Goal: Task Accomplishment & Management: Complete application form

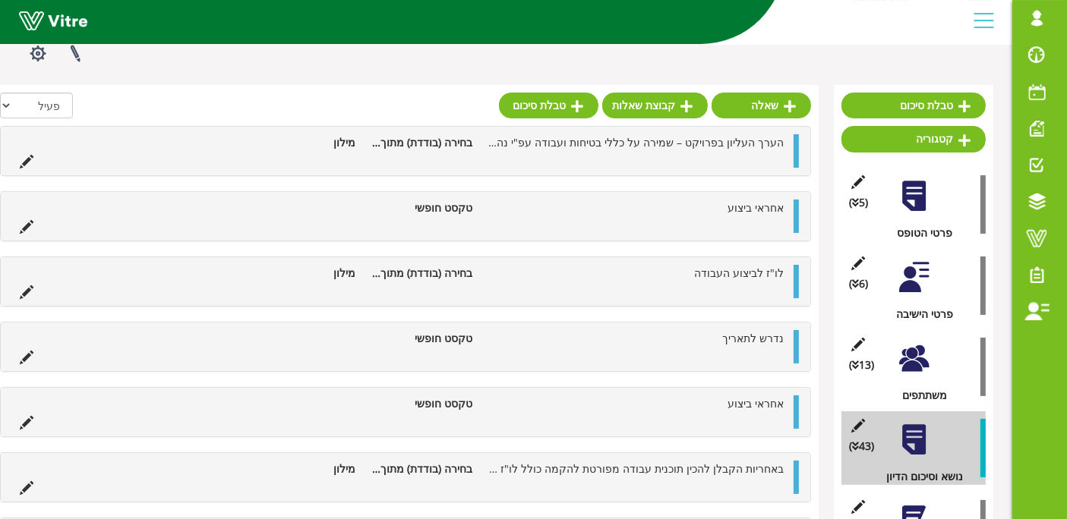
scroll to position [84, 0]
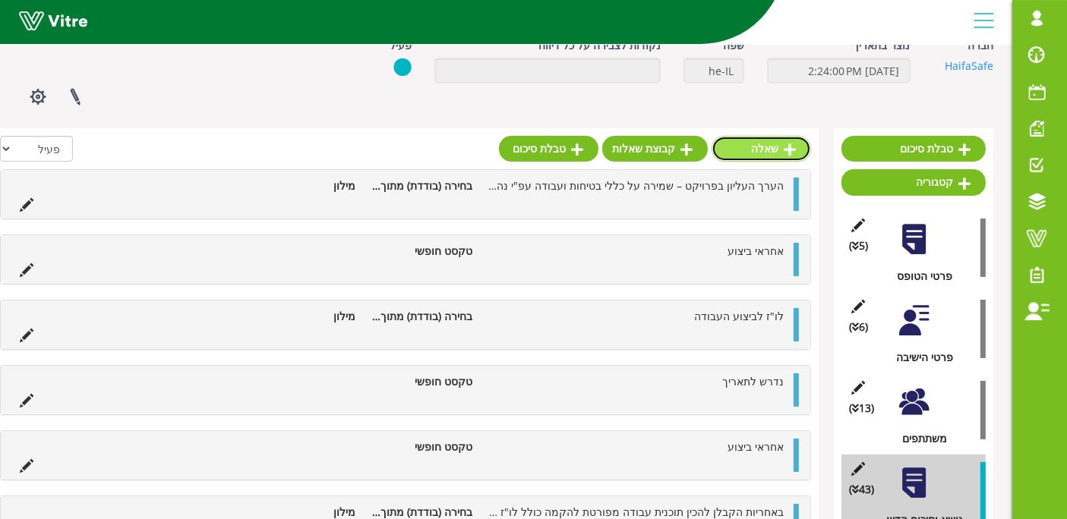
click at [787, 143] on icon at bounding box center [790, 150] width 12 height 14
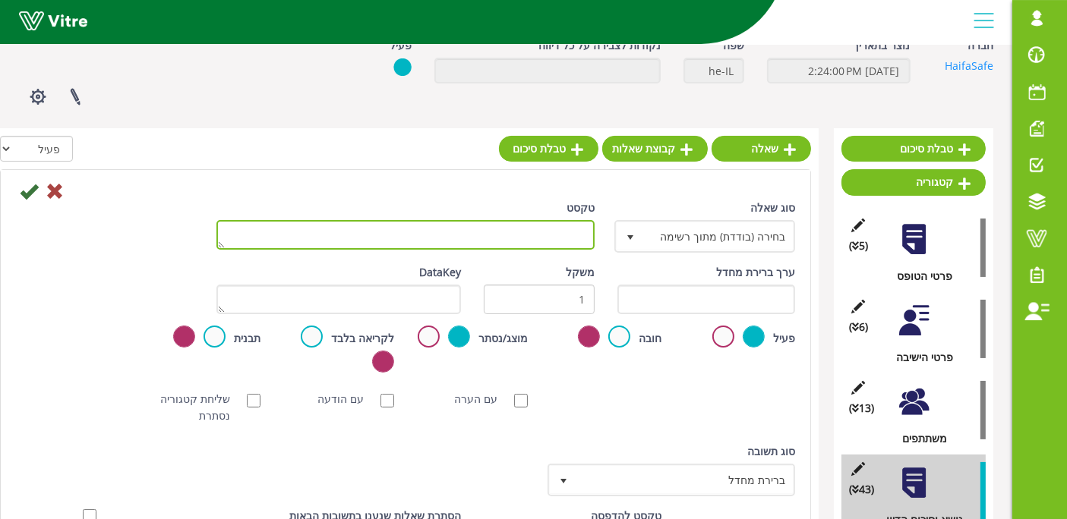
click at [447, 241] on textarea "טקסט" at bounding box center [405, 235] width 378 height 30
paste textarea "במקום שיוגדר "אזור פציץ" הקבלן יעבוד אך ורק עם כלי עבודה עשויים מבריליום."
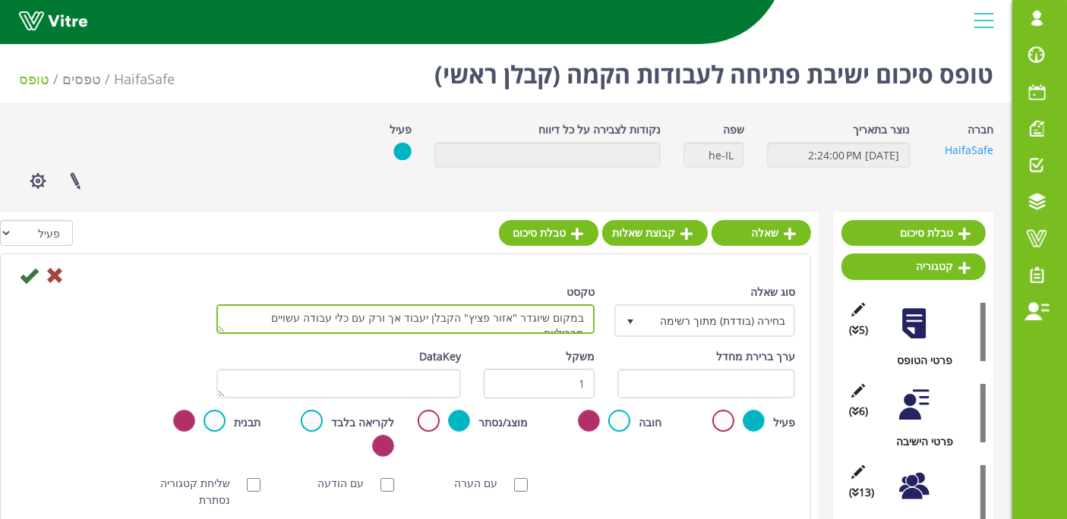
click at [567, 323] on textarea "במקום שיוגדר "אזור פציץ" הקבלן יעבוד אך ורק עם כלי עבודה עשויים מבריליום." at bounding box center [405, 320] width 378 height 30
type textarea "במקום שיוגדר "אזור פציץ" הקבלן יעבוד אך ורק עם כלי עבודה עשויים מבריליום."
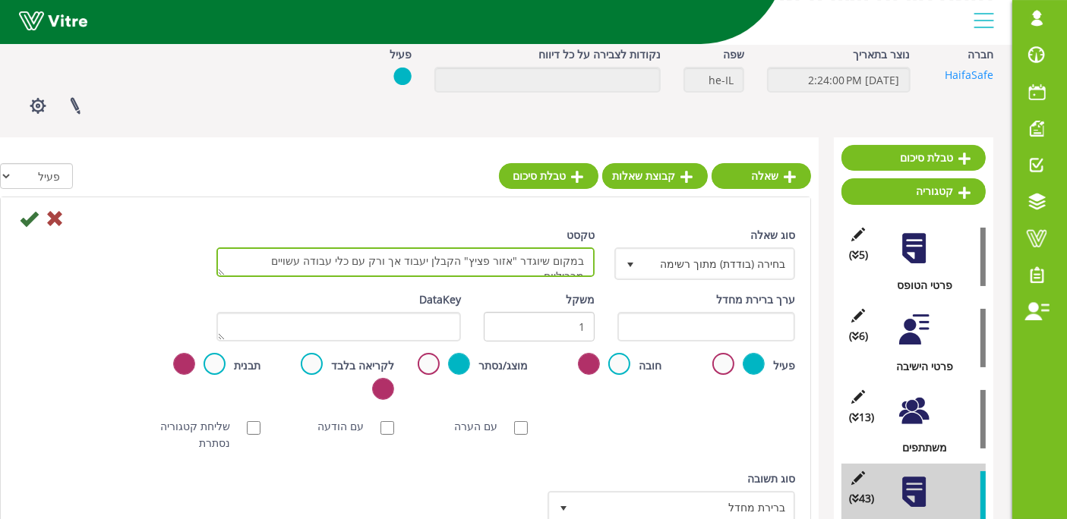
scroll to position [169, 0]
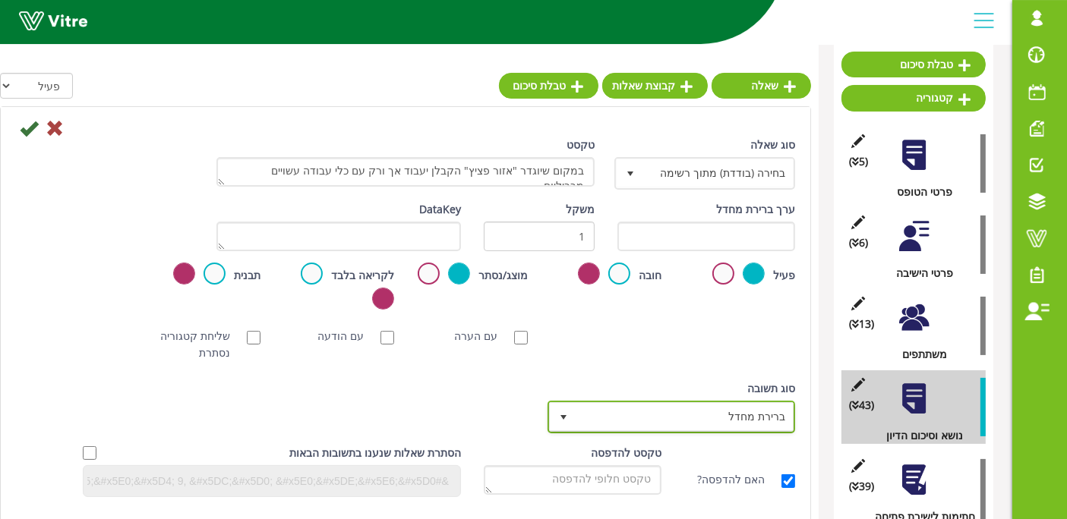
click at [735, 411] on span "ברירת מחדל" at bounding box center [684, 416] width 217 height 27
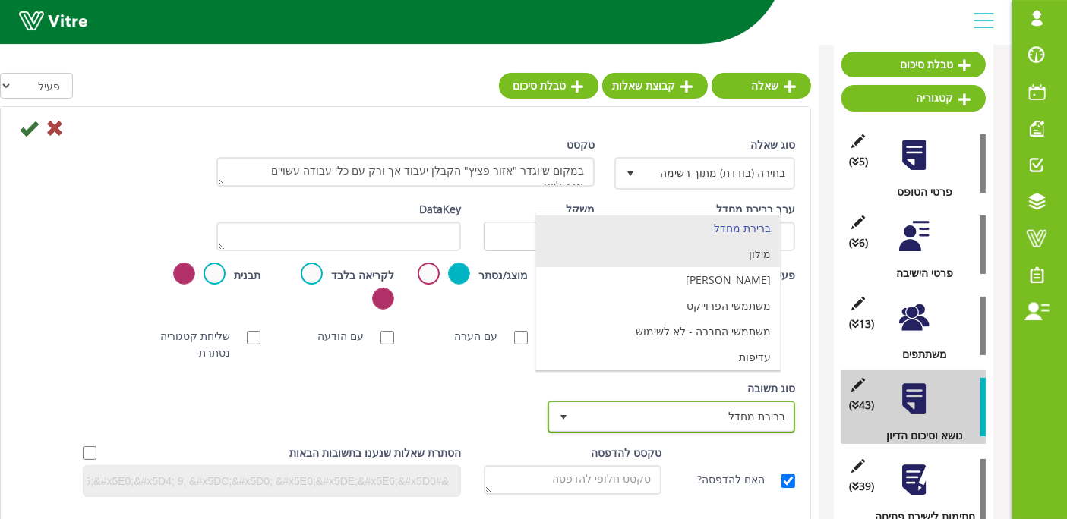
drag, startPoint x: 666, startPoint y: 237, endPoint x: 668, endPoint y: 250, distance: 13.1
click at [668, 250] on ul "ברירת מחדל [PERSON_NAME] הפרוייקט משתמשי החברה - לא לשימוש עדיפות סטטוס" at bounding box center [658, 306] width 244 height 181
click at [668, 250] on li "מילון" at bounding box center [658, 254] width 244 height 26
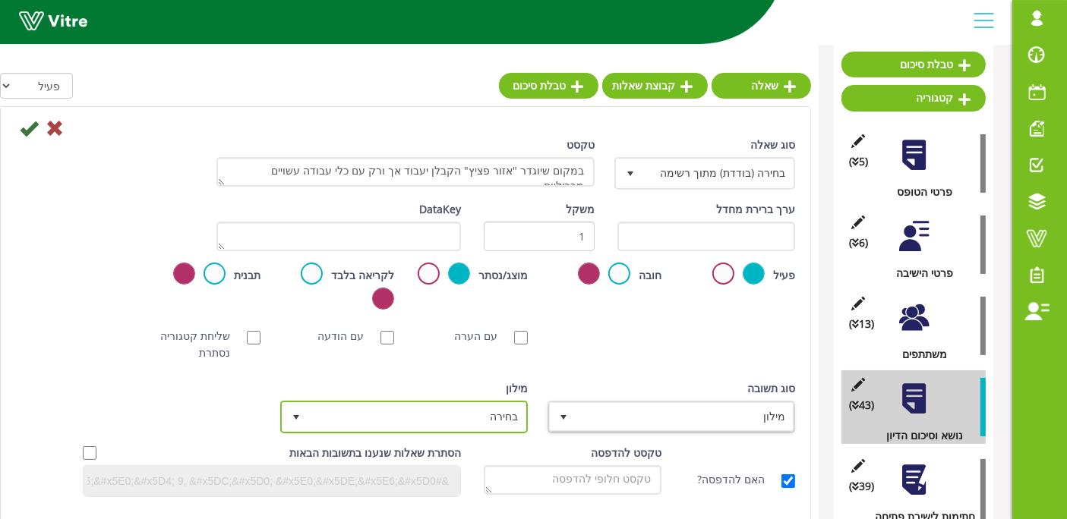
click at [475, 419] on span "בחירה" at bounding box center [417, 416] width 217 height 27
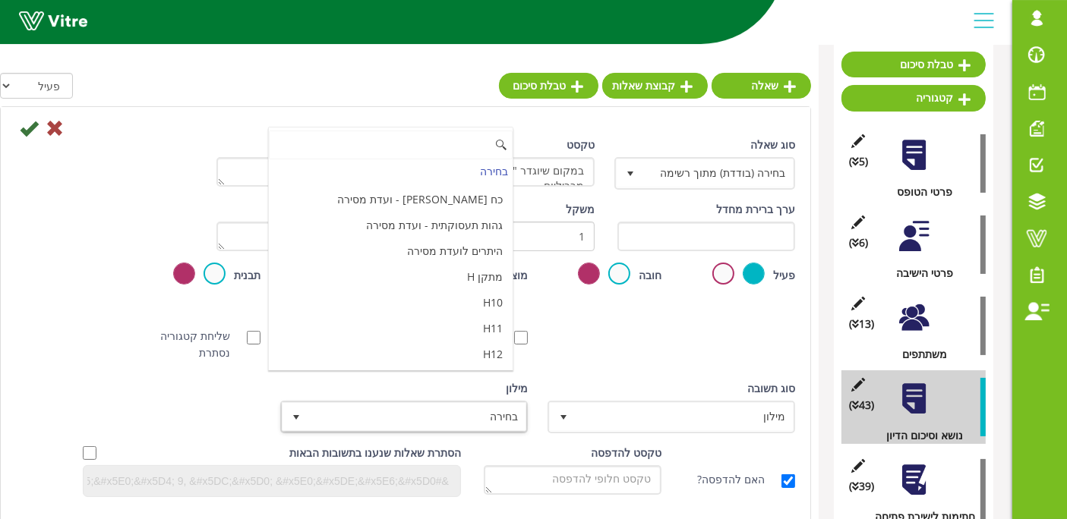
scroll to position [5069, 0]
click at [458, 425] on li "מאשר / לא מאשר עם הערה" at bounding box center [391, 438] width 244 height 26
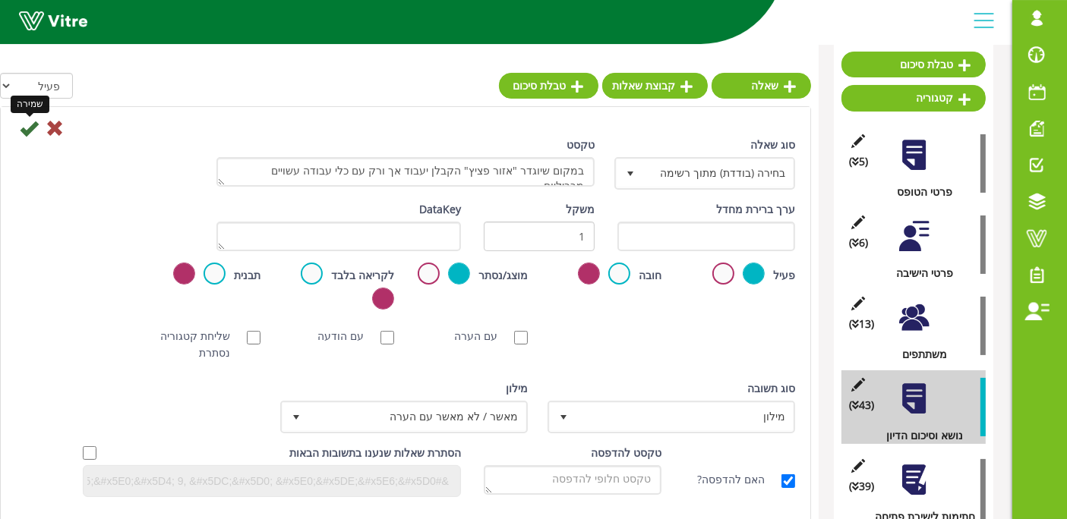
click at [22, 131] on icon at bounding box center [29, 128] width 18 height 18
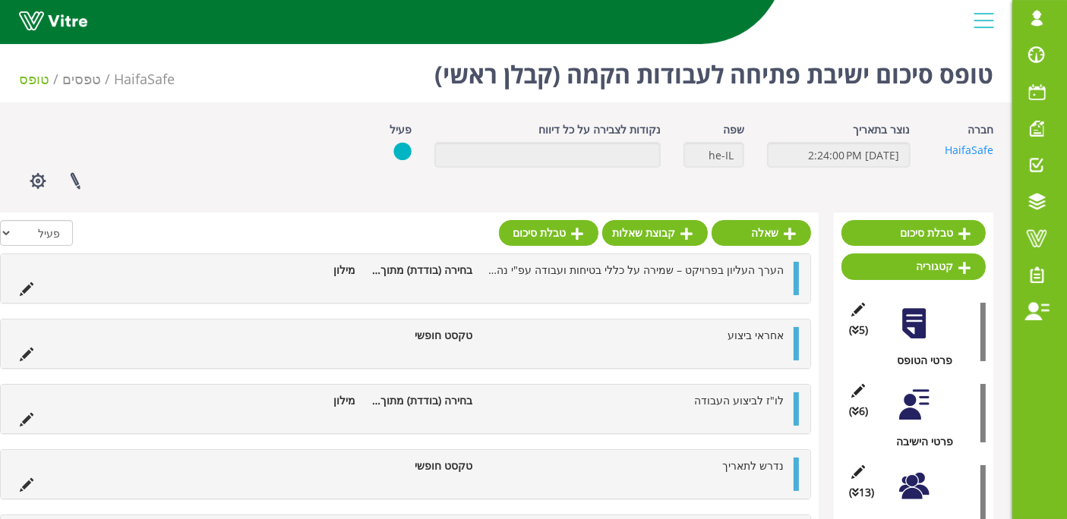
scroll to position [169, 0]
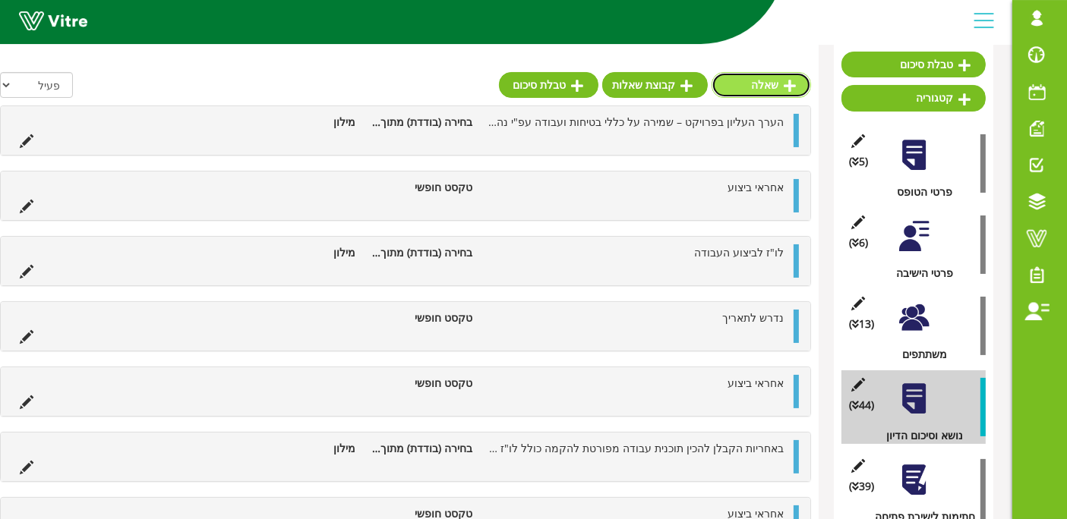
click at [769, 87] on link "שאלה" at bounding box center [761, 85] width 99 height 26
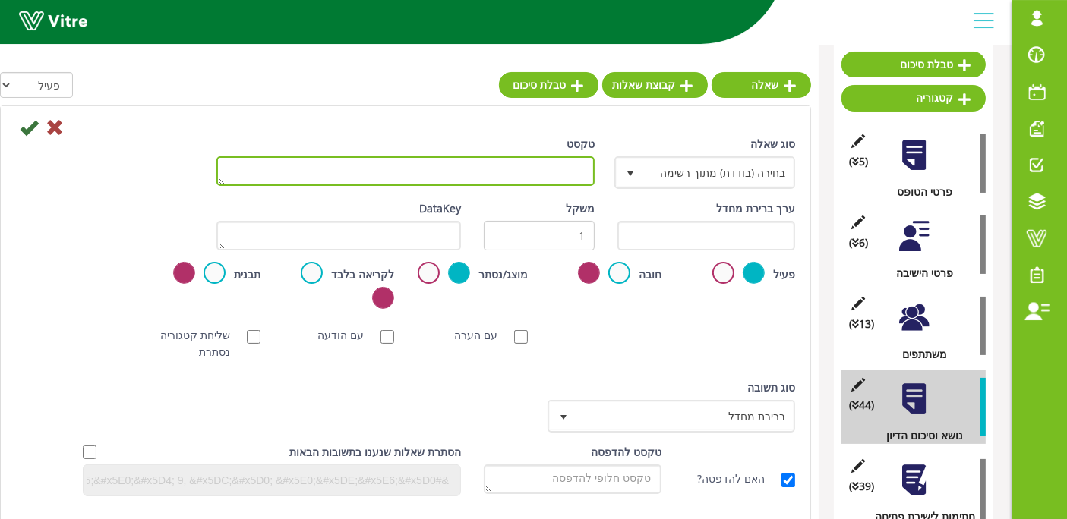
click at [548, 178] on textarea "טקסט" at bounding box center [405, 171] width 378 height 30
paste textarea "הקבלן יעבוד אך ורק עם ציוד מגן אישי תקין ותקני, הכולל: מסיכת נשימה, מסנן בר-תוק…"
type textarea "הקבלן יעבוד אך ורק עם ציוד מגן אישי תקין ותקני, הכולל: מסיכת נשימה, מסנן בר-תוק…"
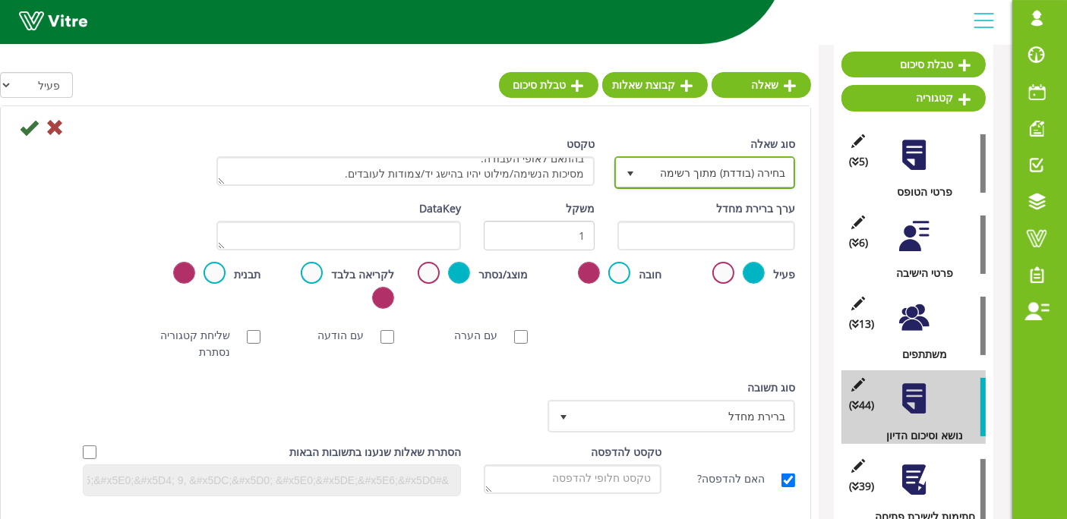
click at [687, 176] on span "בחירה (בודדת) מתוך רשימה" at bounding box center [718, 172] width 150 height 27
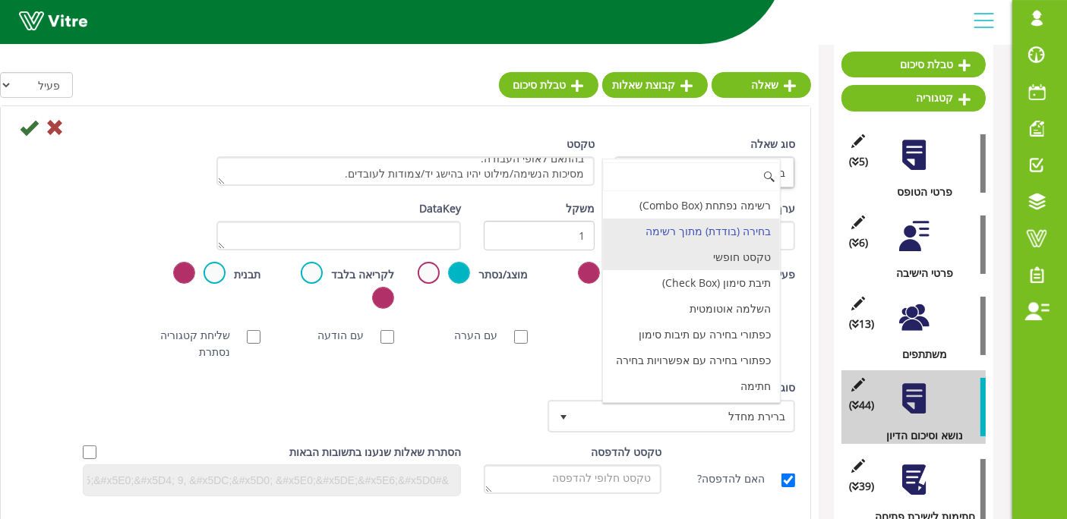
click at [707, 258] on li "טקסט חופשי" at bounding box center [691, 258] width 177 height 26
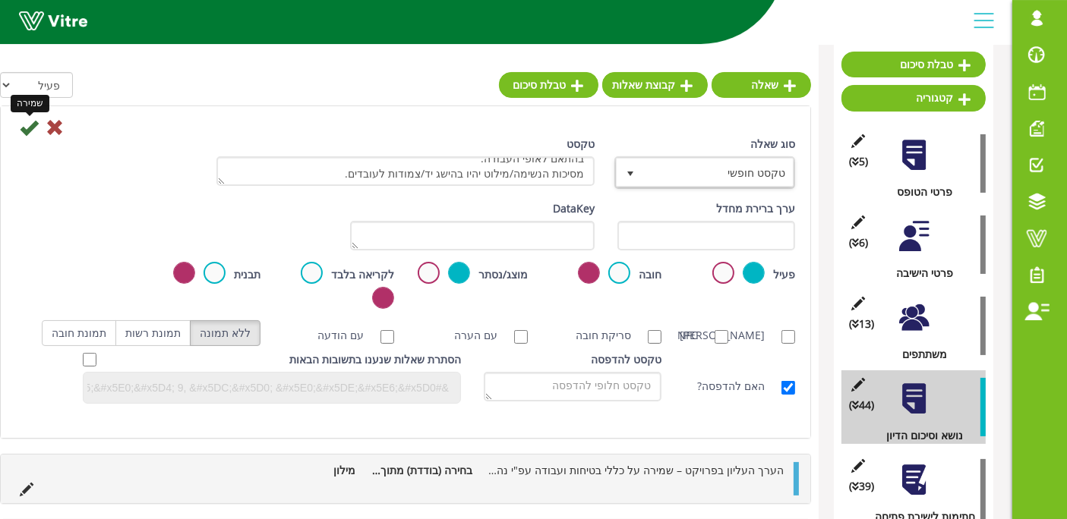
click at [30, 125] on icon at bounding box center [29, 127] width 18 height 18
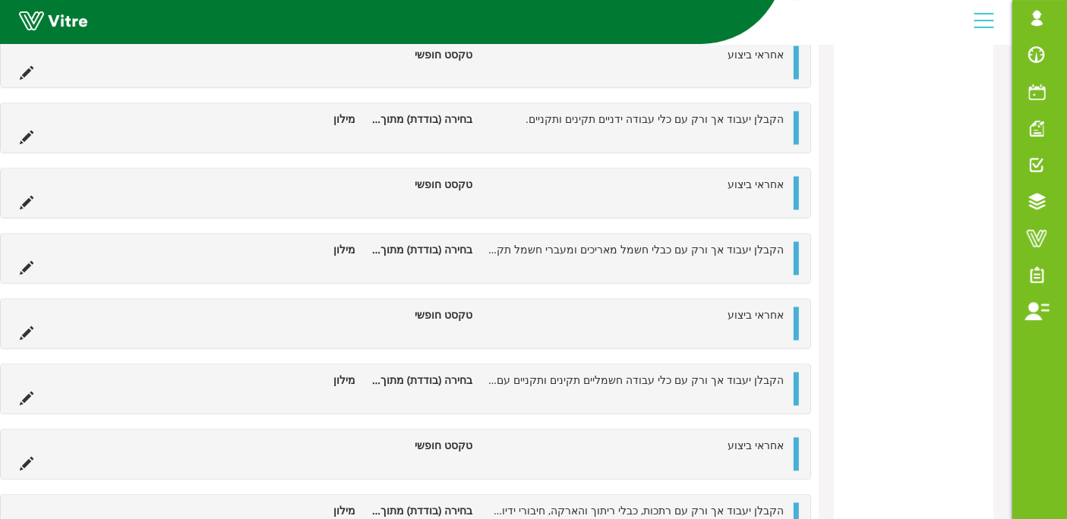
scroll to position [3173, 0]
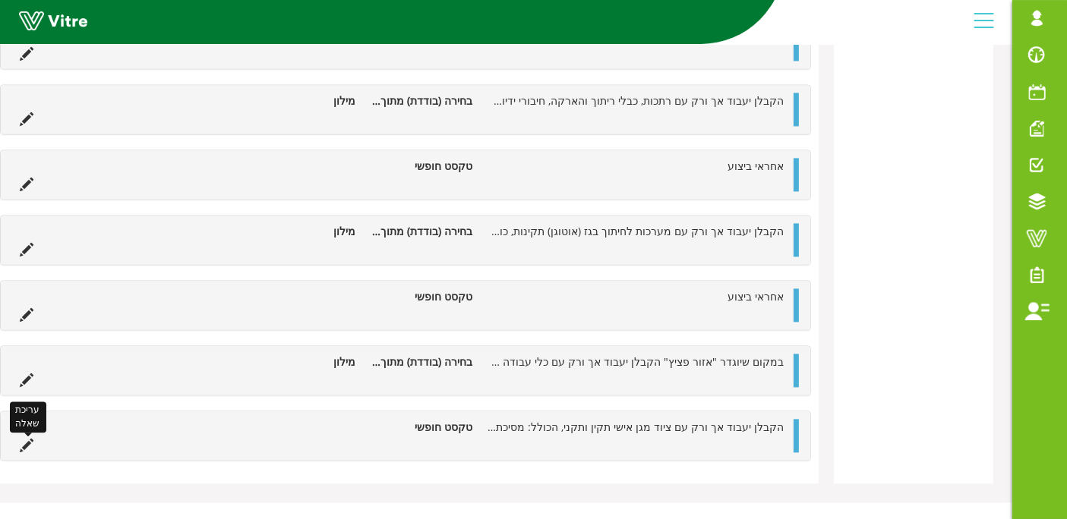
click at [30, 439] on icon at bounding box center [27, 446] width 14 height 14
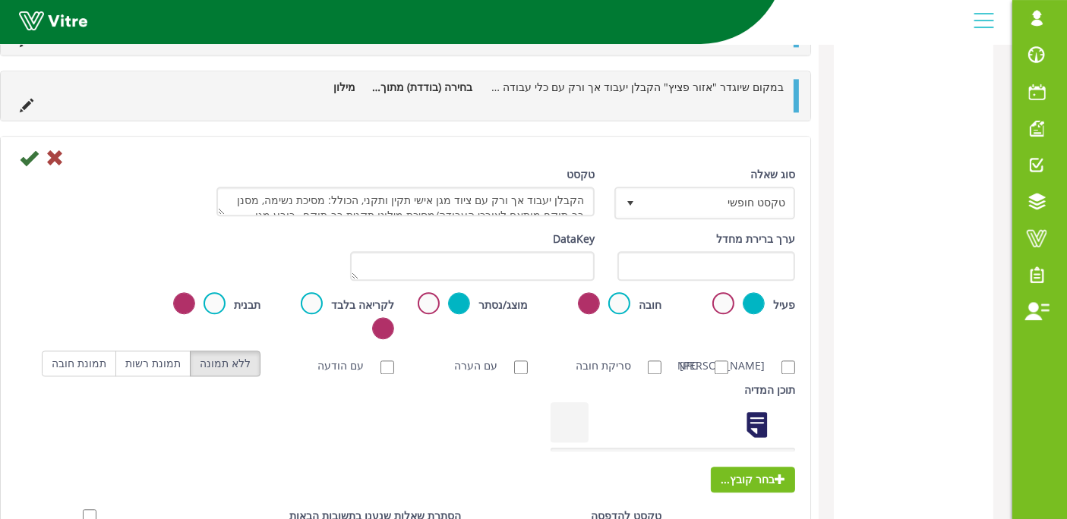
scroll to position [3426, 0]
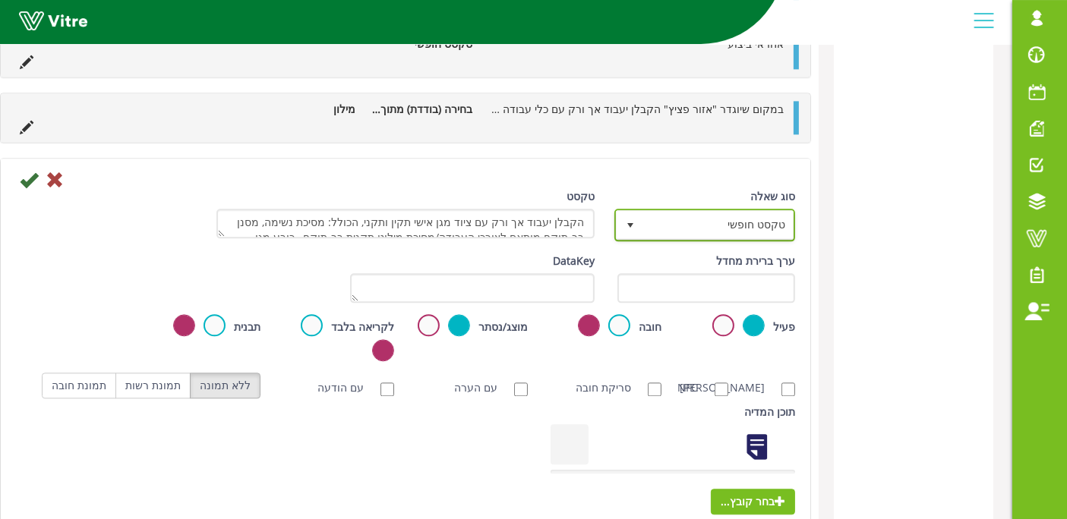
click at [680, 211] on span "טקסט חופשי" at bounding box center [718, 224] width 150 height 27
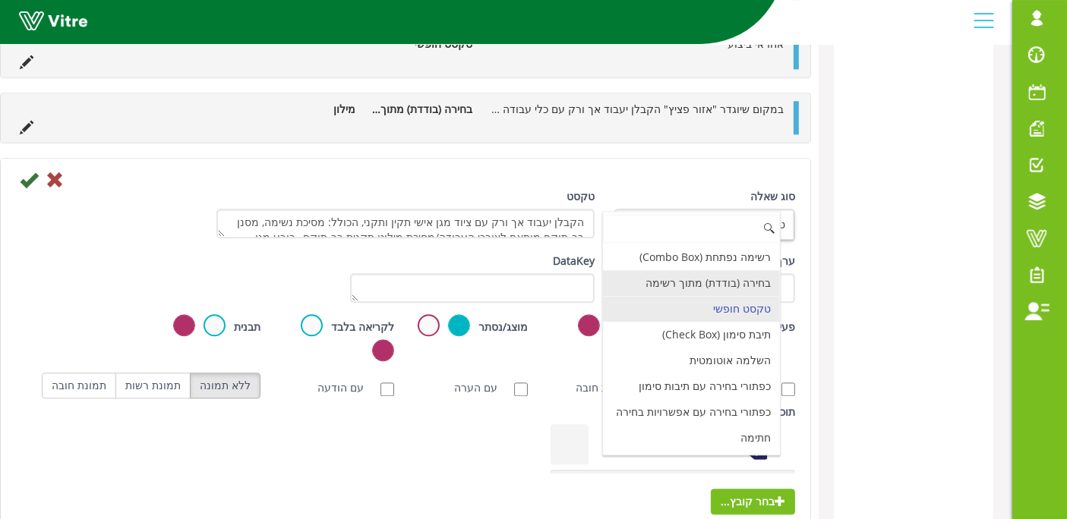
click at [715, 270] on li "בחירה (בודדת) מתוך רשימה" at bounding box center [691, 283] width 177 height 26
type input "1"
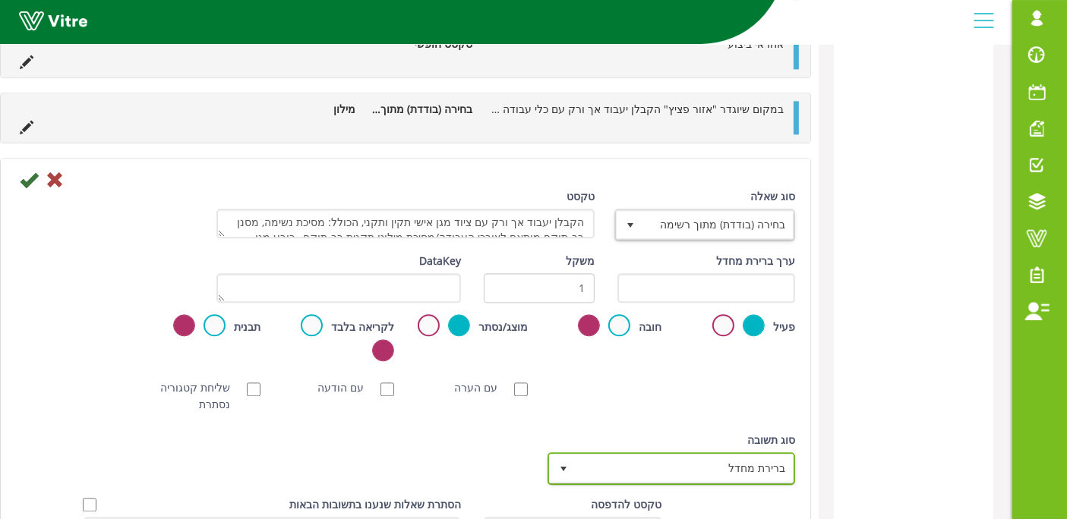
click at [688, 455] on span "ברירת מחדל" at bounding box center [684, 468] width 217 height 27
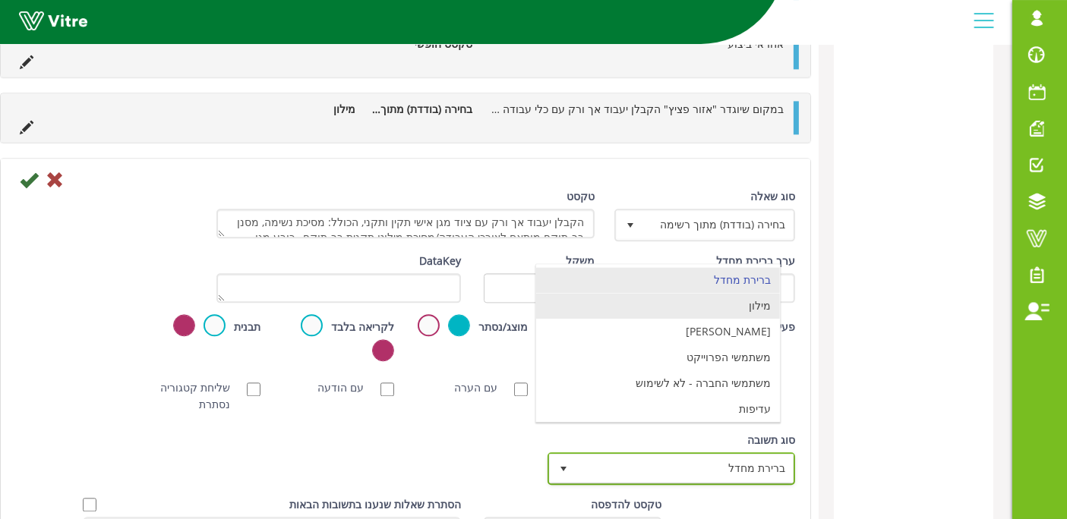
click at [686, 293] on li "מילון" at bounding box center [658, 306] width 244 height 26
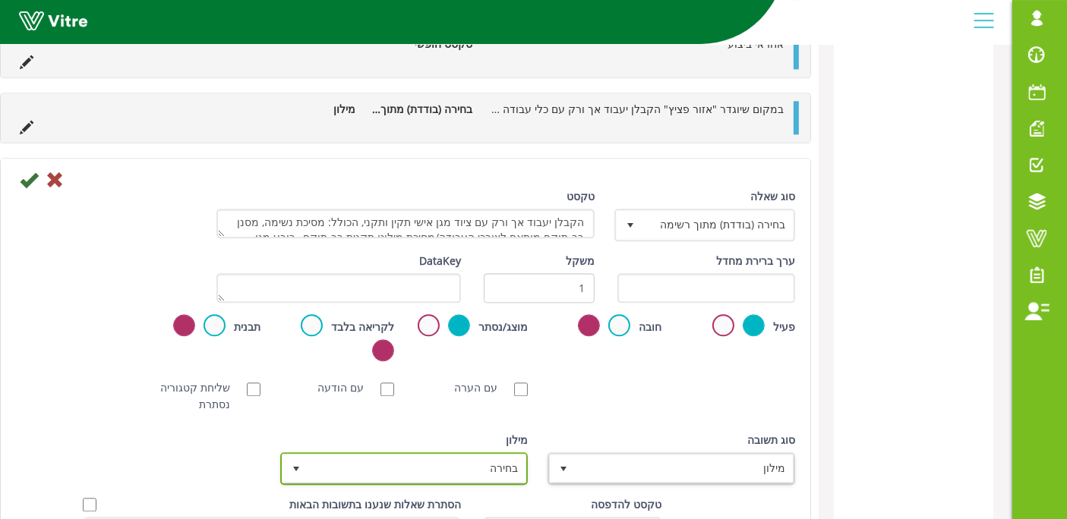
click at [424, 455] on span "בחירה" at bounding box center [417, 468] width 217 height 27
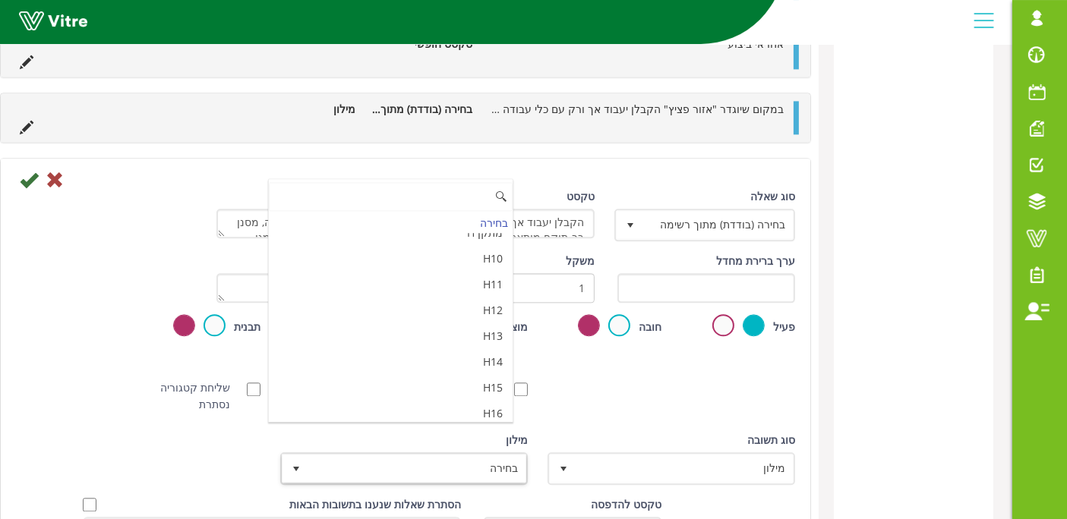
scroll to position [5069, 0]
click at [427, 477] on li "מאשר / לא מאשר עם הערה" at bounding box center [391, 490] width 244 height 26
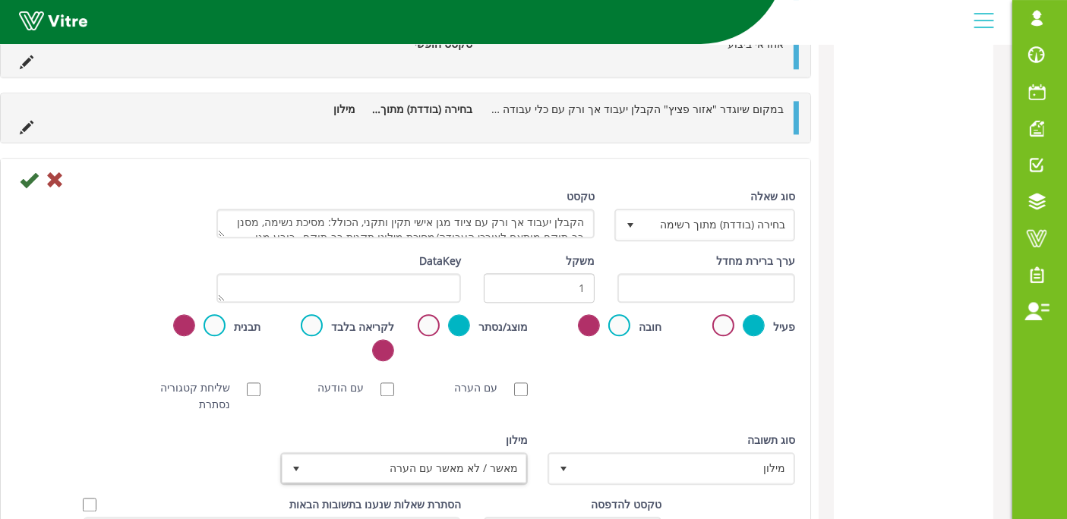
click at [16, 170] on div "שמירה" at bounding box center [406, 179] width 802 height 18
click at [25, 171] on icon at bounding box center [29, 180] width 18 height 18
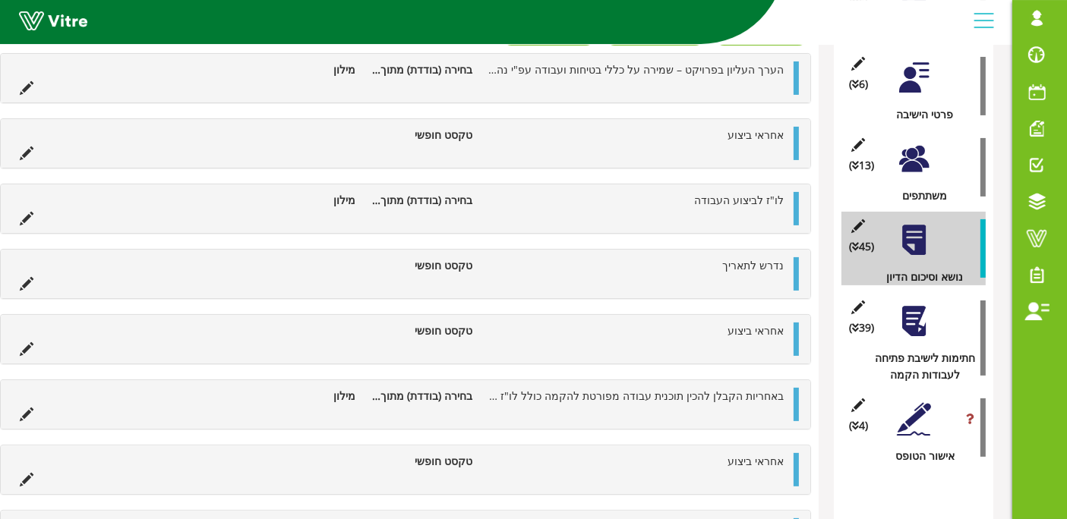
scroll to position [0, 0]
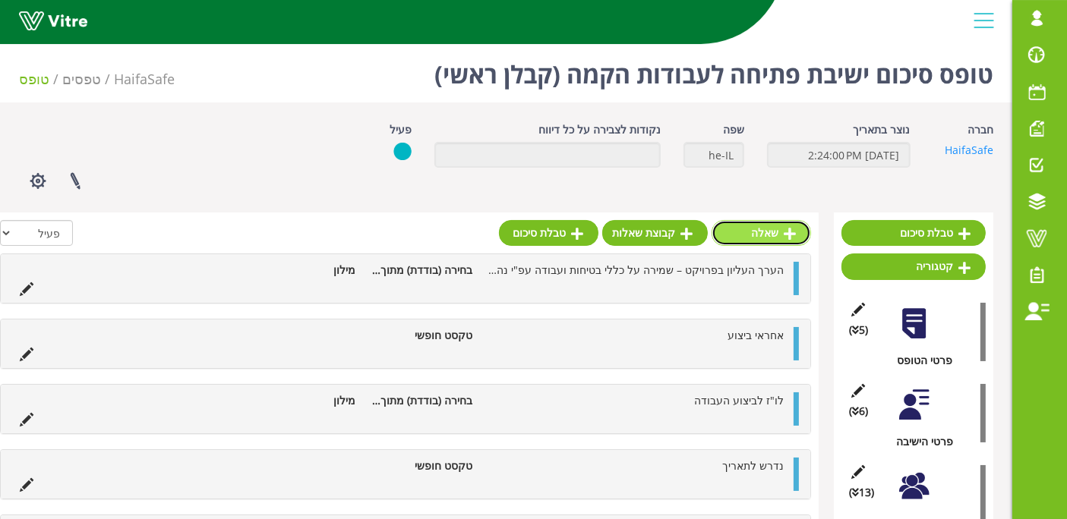
click at [788, 237] on icon at bounding box center [790, 234] width 12 height 14
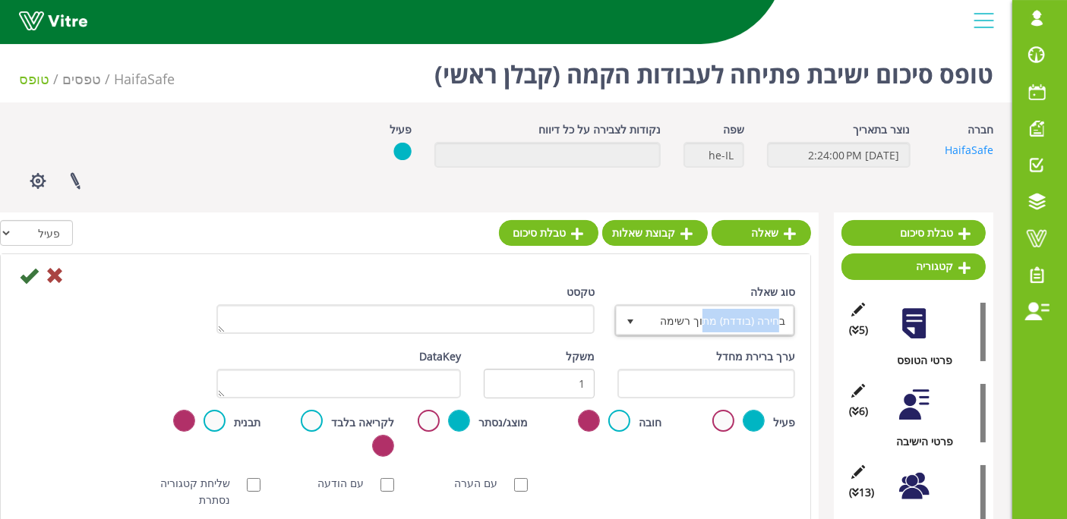
click at [781, 336] on div "סוג שאלה בחירה (בודדת) מתוך רשימה 3" at bounding box center [706, 316] width 200 height 65
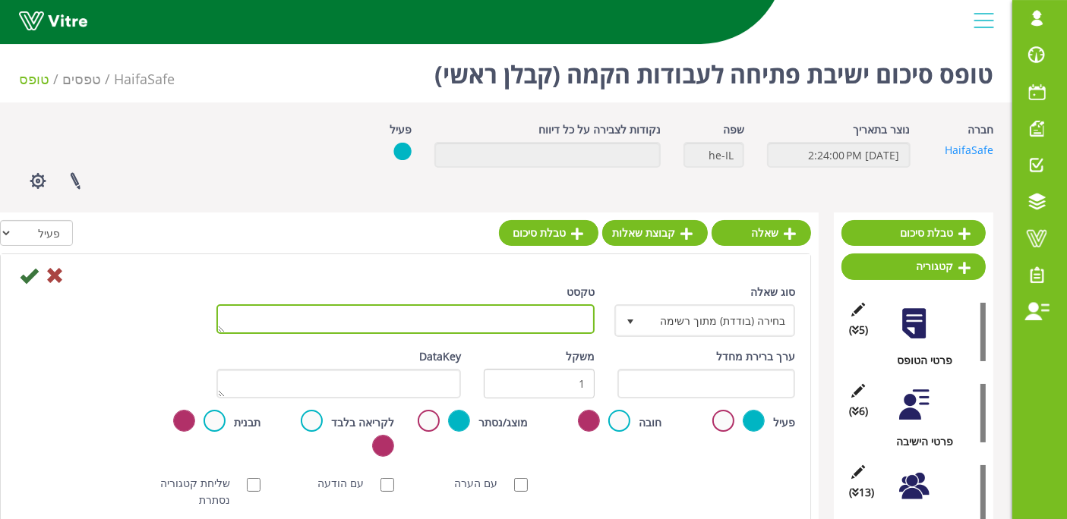
click at [553, 324] on textarea "טקסט" at bounding box center [405, 320] width 378 height 30
click at [548, 317] on textarea "[PERSON_NAME]" at bounding box center [405, 320] width 378 height 30
click at [573, 319] on textarea "[PERSON_NAME]" at bounding box center [405, 320] width 378 height 30
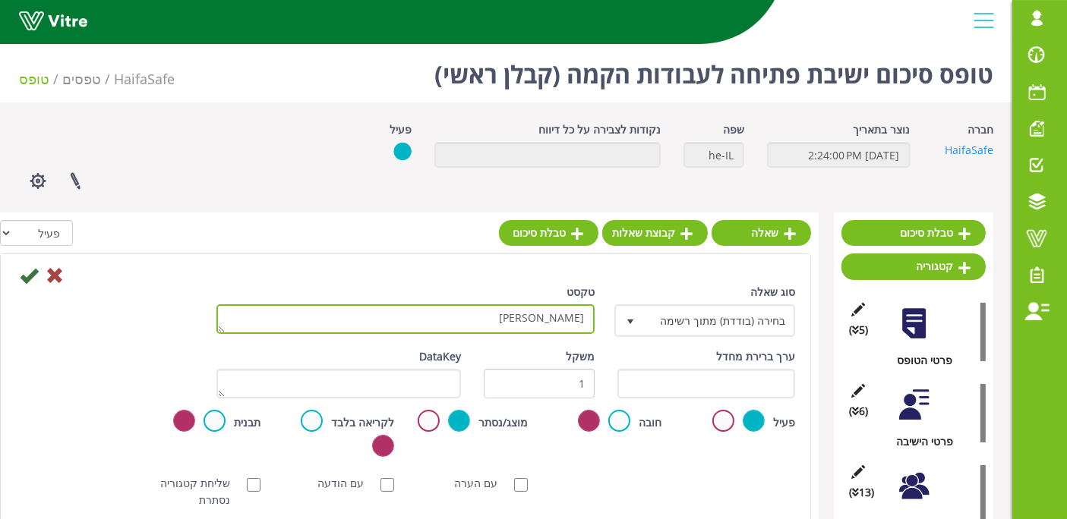
click at [573, 319] on textarea "[PERSON_NAME]" at bounding box center [405, 320] width 378 height 30
type textarea "אחראי ביצוע"
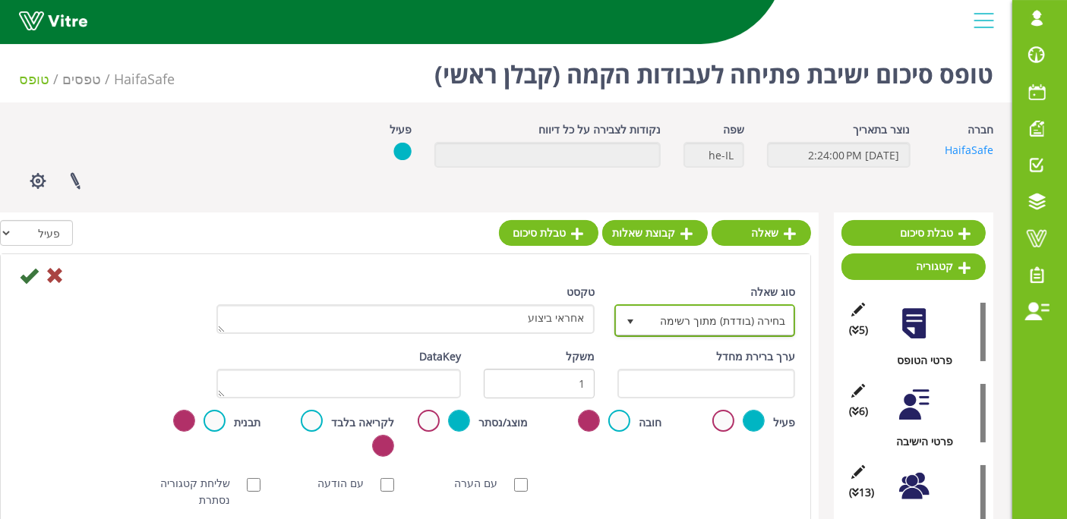
click at [725, 328] on span "בחירה (בודדת) מתוך רשימה" at bounding box center [718, 320] width 150 height 27
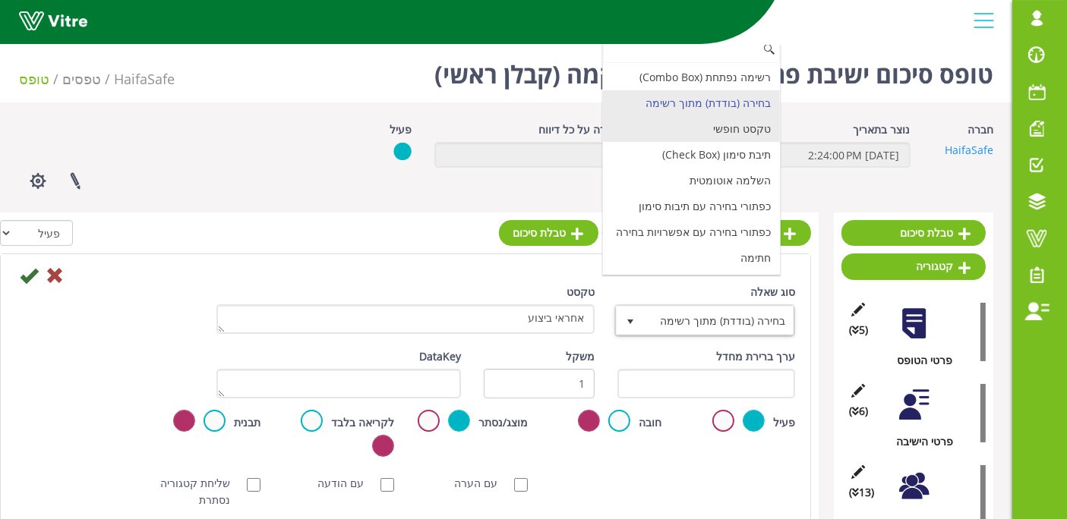
click at [702, 126] on li "טקסט חופשי" at bounding box center [691, 129] width 177 height 26
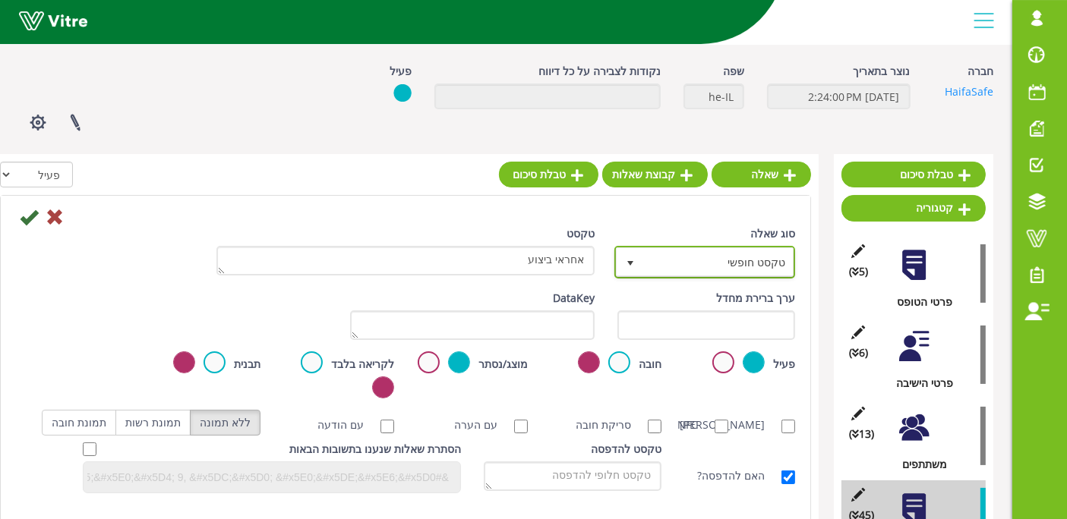
scroll to position [84, 0]
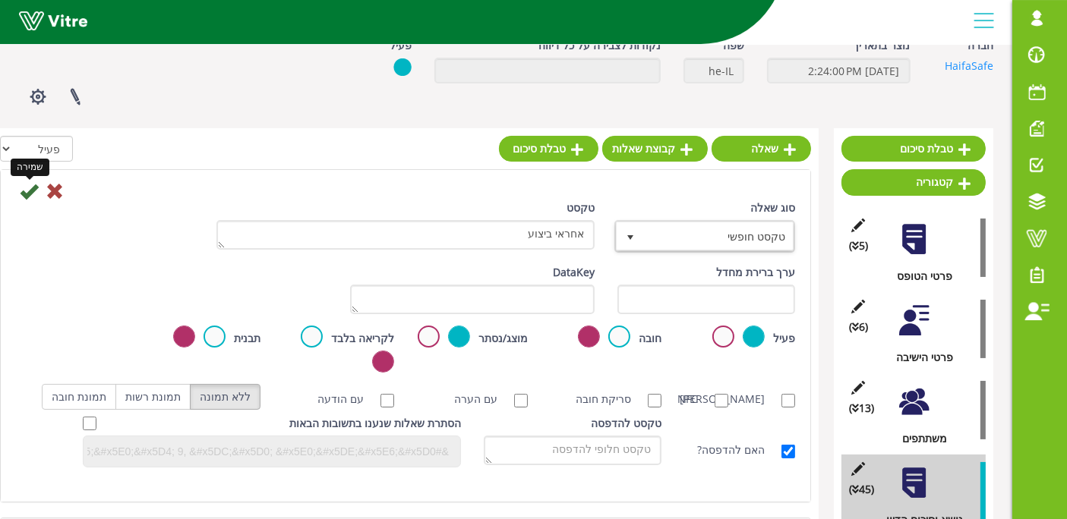
click at [32, 191] on icon at bounding box center [29, 191] width 18 height 18
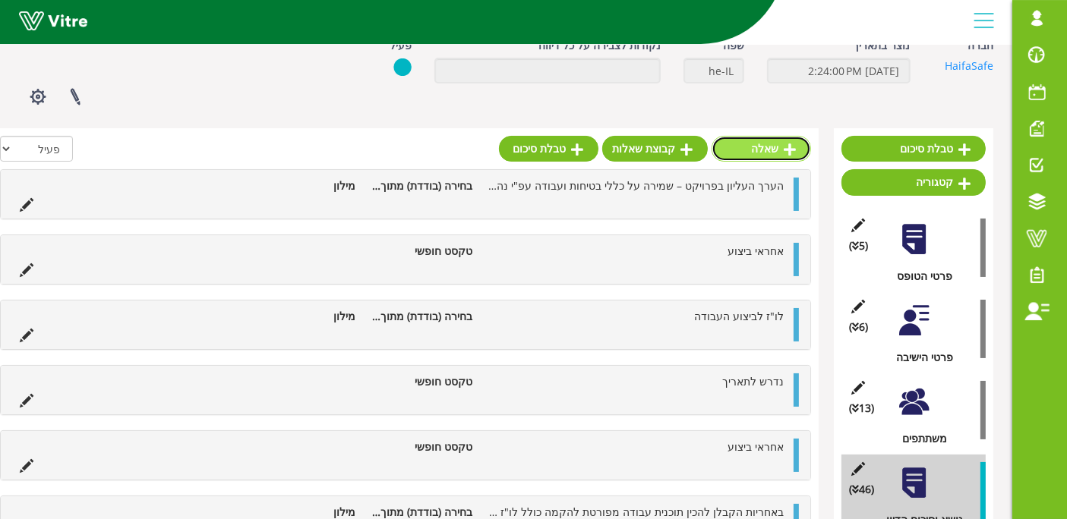
click at [782, 155] on link "שאלה" at bounding box center [761, 149] width 99 height 26
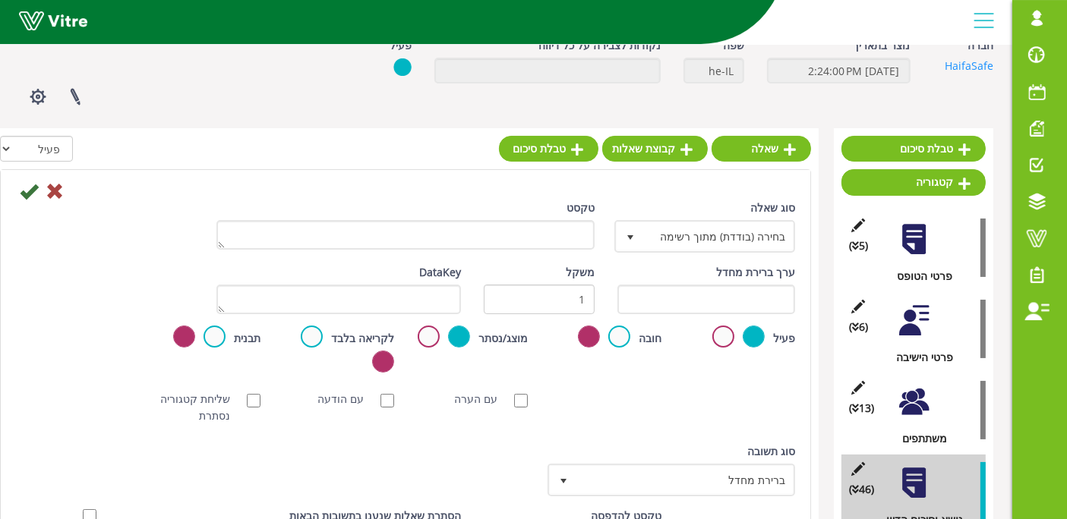
click at [461, 279] on div "DataKey" at bounding box center [338, 295] width 267 height 62
click at [468, 254] on div "טקסט" at bounding box center [405, 231] width 401 height 62
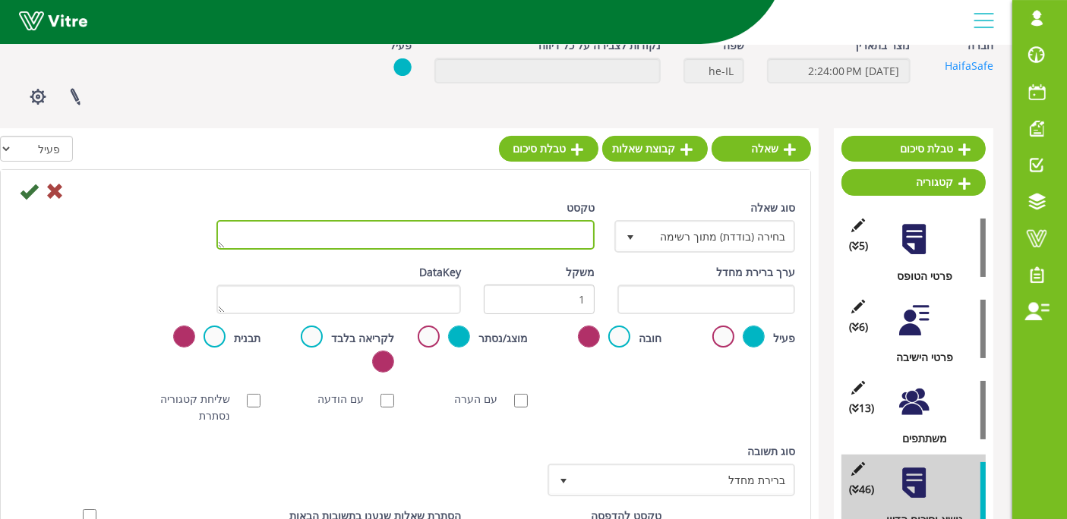
click at [473, 241] on textarea "טקסט" at bounding box center [405, 235] width 378 height 30
type textarea "אחראי ביצוע"
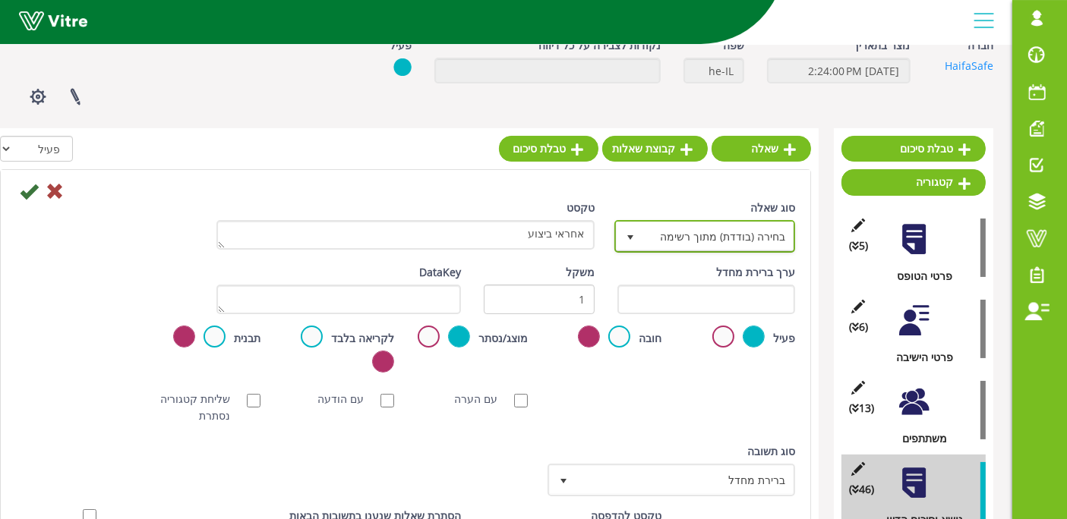
click at [738, 237] on span "בחירה (בודדת) מתוך רשימה" at bounding box center [718, 236] width 150 height 27
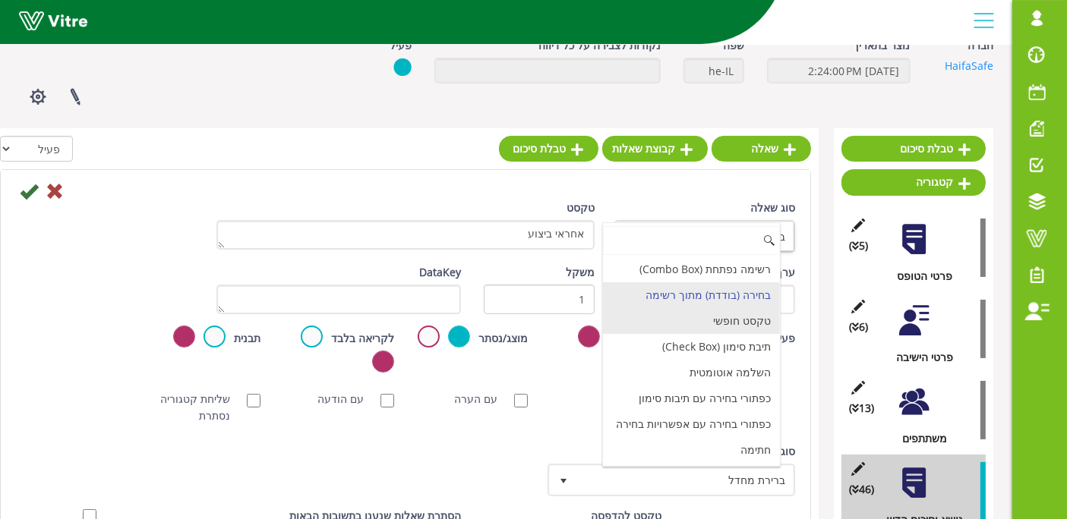
click at [753, 309] on li "טקסט חופשי" at bounding box center [691, 321] width 177 height 26
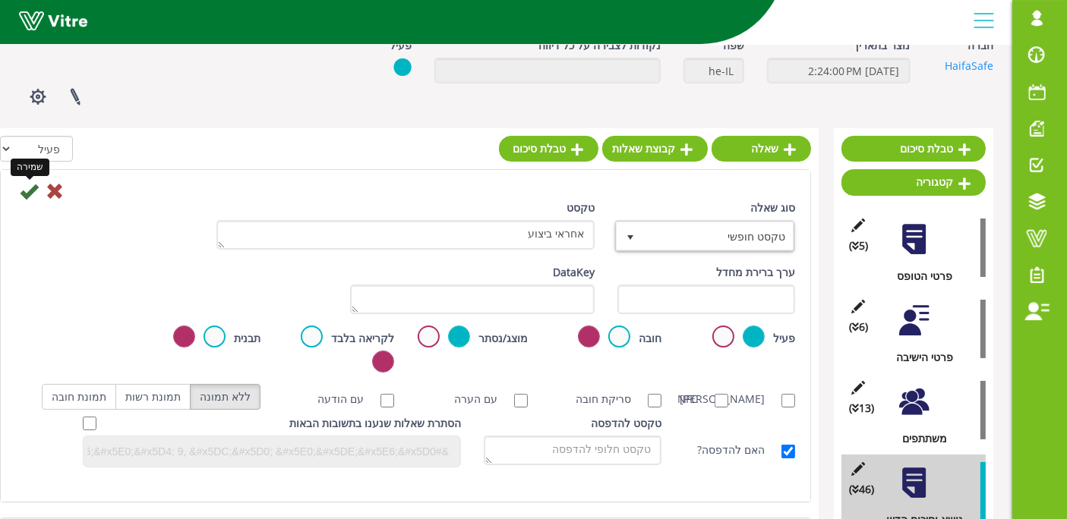
click at [29, 194] on icon at bounding box center [29, 191] width 18 height 18
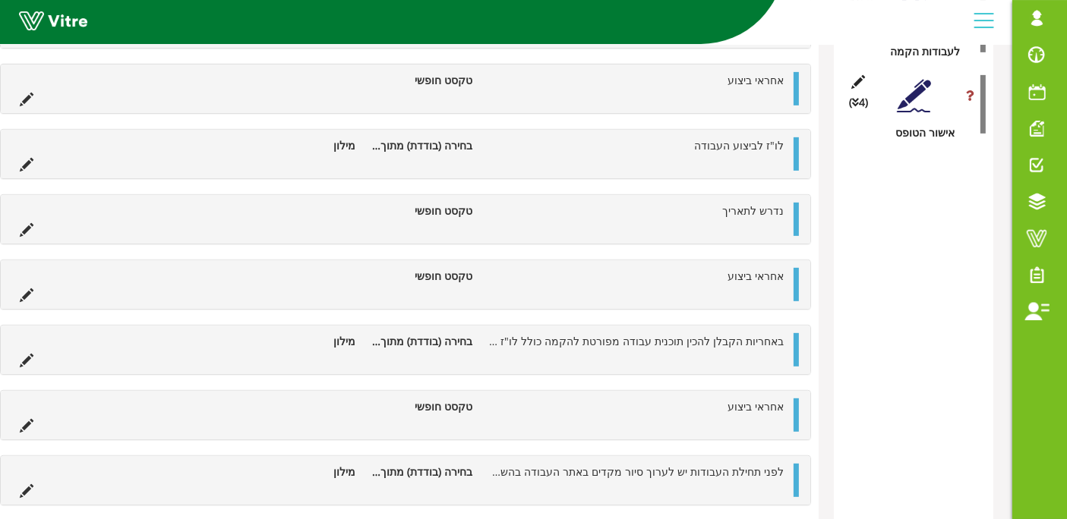
scroll to position [205, 0]
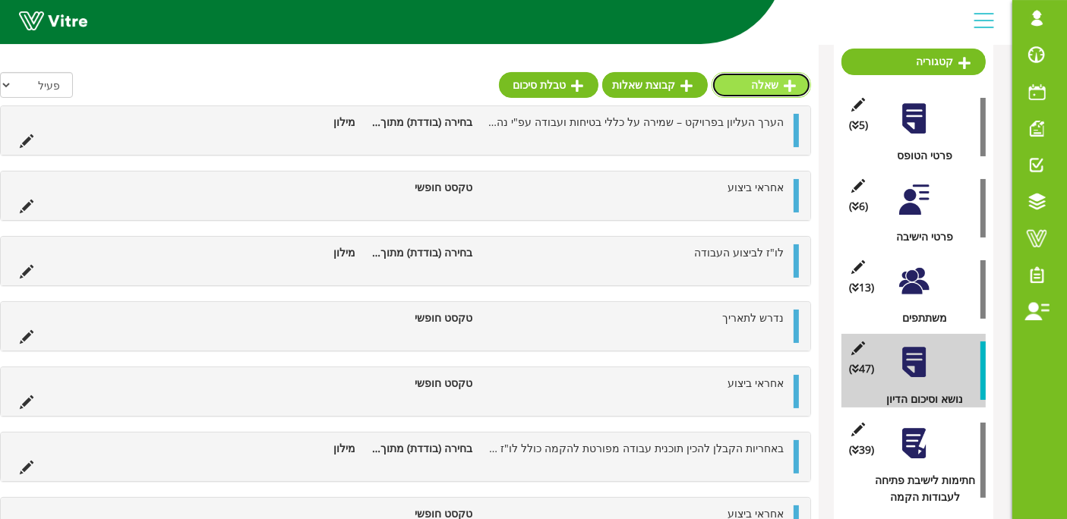
click at [762, 80] on link "שאלה" at bounding box center [761, 85] width 99 height 26
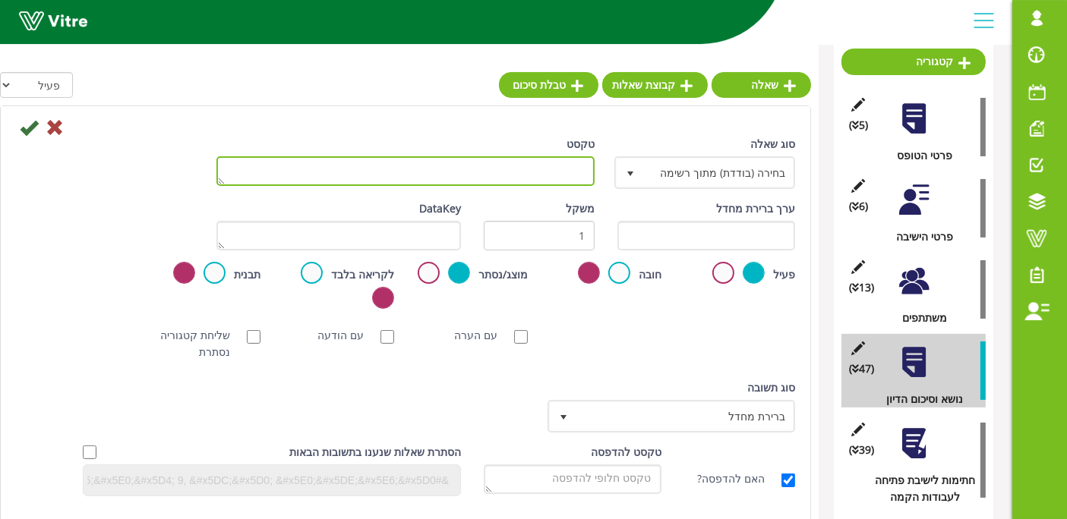
click at [522, 178] on textarea "טקסט" at bounding box center [405, 171] width 378 height 30
paste textarea "חל איסור מוחלט להשתמש בזרנוקי מים חירום ובכל אמצעי כיבוי אש אחר לצורך העבודה. כ…"
type textarea "חל איסור מוחלט להשתמש בזרנוקי מים חירום ובכל אמצעי כיבוי אש אחר לצורך העבודה. כ…"
